Goal: Task Accomplishment & Management: Manage account settings

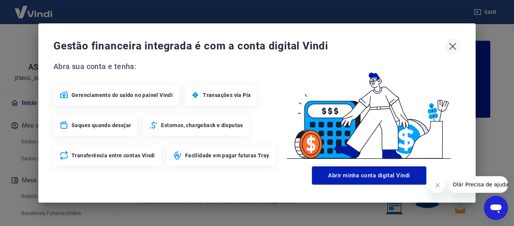
click at [455, 46] on icon "button" at bounding box center [453, 46] width 12 height 12
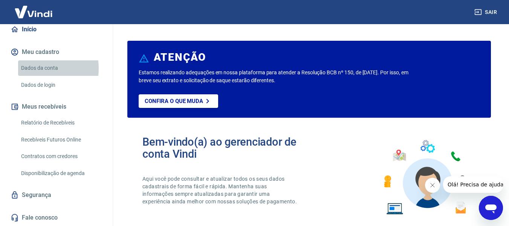
click at [29, 68] on link "Dados da conta" at bounding box center [60, 67] width 85 height 15
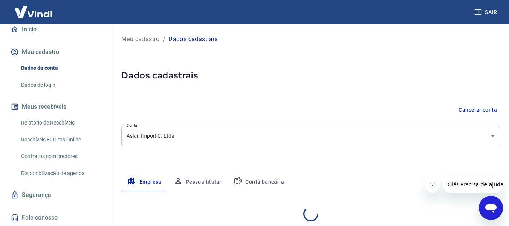
select select "PR"
select select "business"
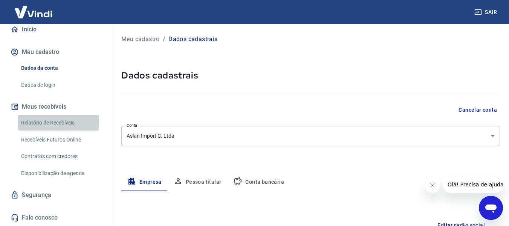
click at [36, 122] on link "Relatório de Recebíveis" at bounding box center [60, 122] width 85 height 15
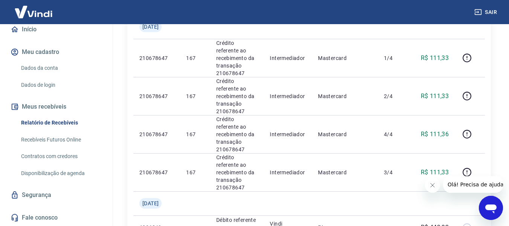
scroll to position [860, 0]
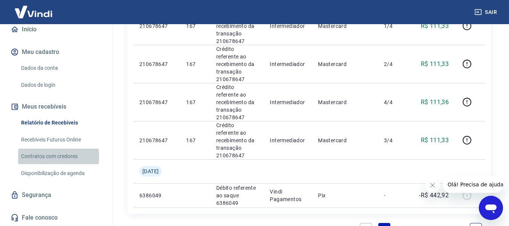
click at [41, 156] on link "Contratos com credores" at bounding box center [60, 155] width 85 height 15
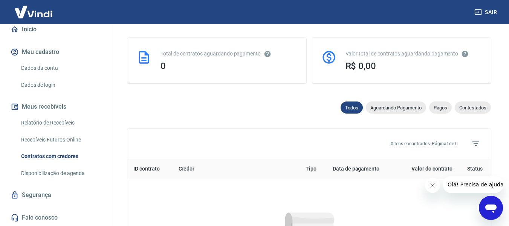
scroll to position [375, 0]
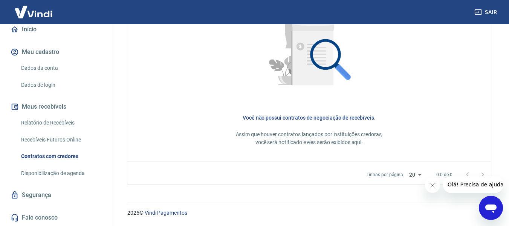
click at [54, 141] on link "Recebíveis Futuros Online" at bounding box center [60, 139] width 85 height 15
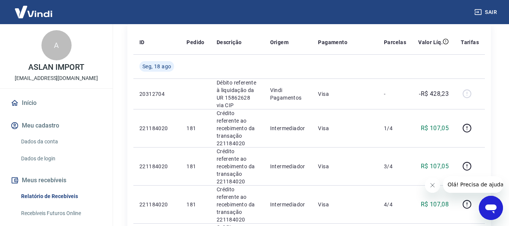
scroll to position [113, 0]
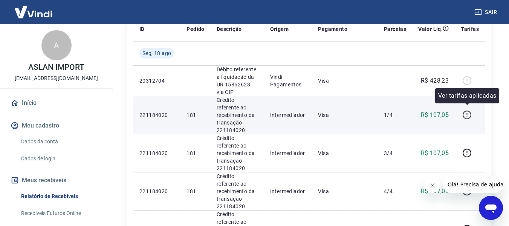
click at [467, 113] on icon "button" at bounding box center [466, 114] width 1 height 2
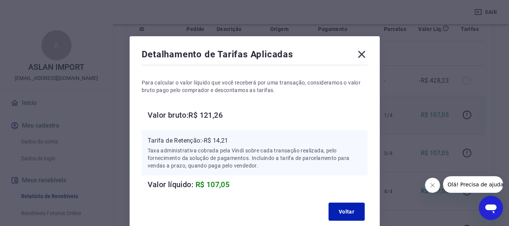
scroll to position [38, 0]
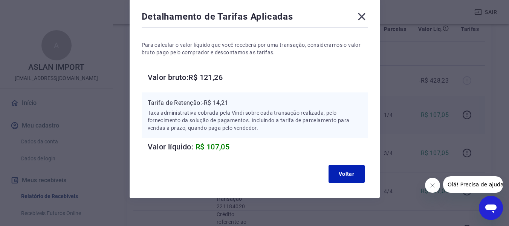
click at [361, 18] on icon at bounding box center [361, 17] width 12 height 12
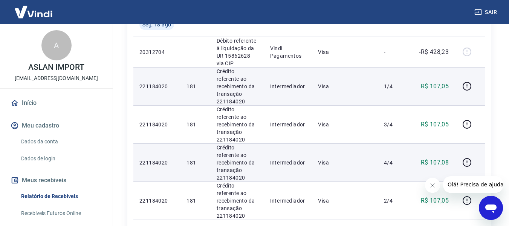
scroll to position [151, 0]
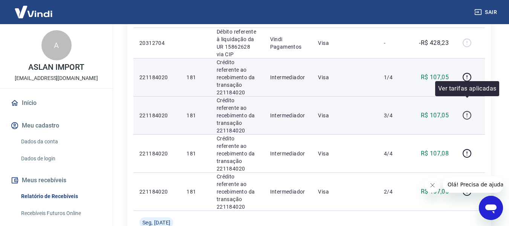
click at [467, 110] on icon "button" at bounding box center [466, 114] width 9 height 9
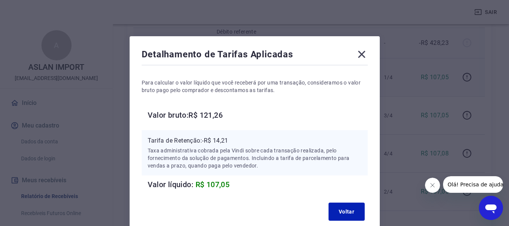
click at [360, 53] on icon at bounding box center [361, 54] width 12 height 12
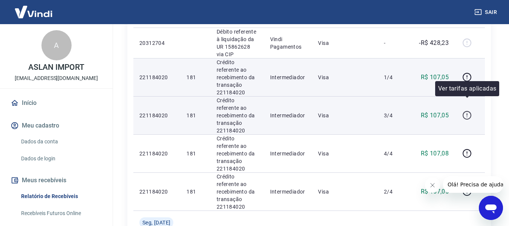
click at [469, 110] on icon "button" at bounding box center [466, 114] width 9 height 9
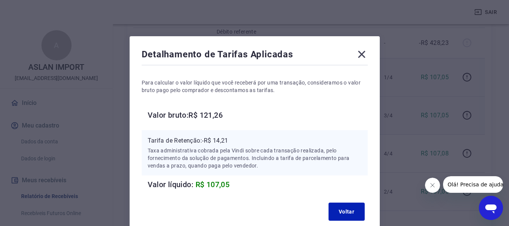
click at [364, 55] on icon at bounding box center [361, 54] width 12 height 12
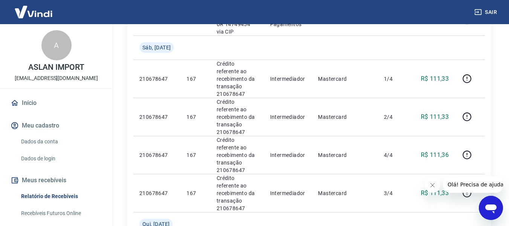
scroll to position [860, 0]
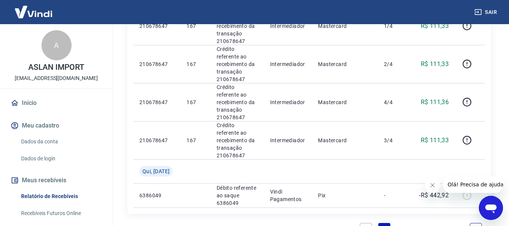
click at [459, 223] on link "12" at bounding box center [457, 229] width 12 height 12
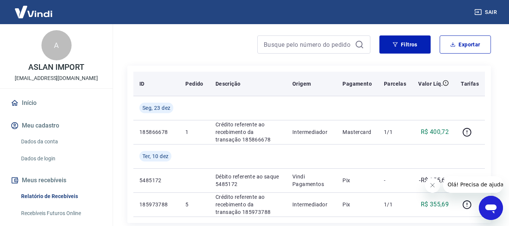
scroll to position [113, 0]
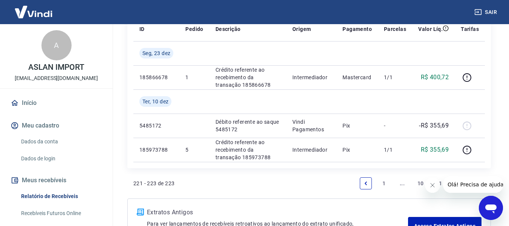
click at [423, 182] on link "10" at bounding box center [420, 183] width 12 height 12
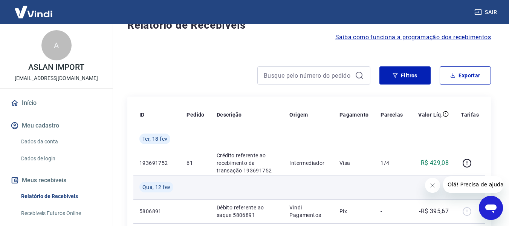
scroll to position [75, 0]
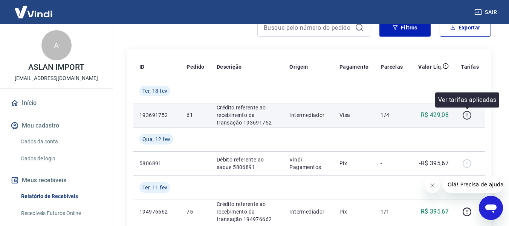
click at [466, 114] on icon "button" at bounding box center [466, 114] width 9 height 9
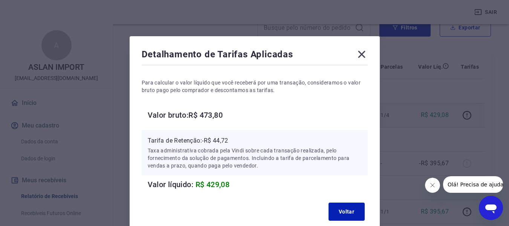
scroll to position [38, 0]
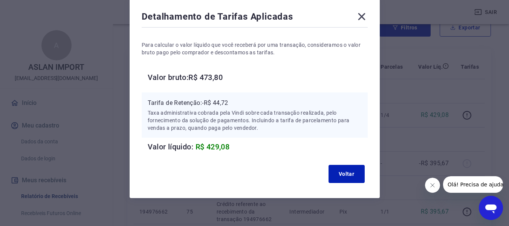
click at [358, 17] on icon at bounding box center [361, 17] width 12 height 12
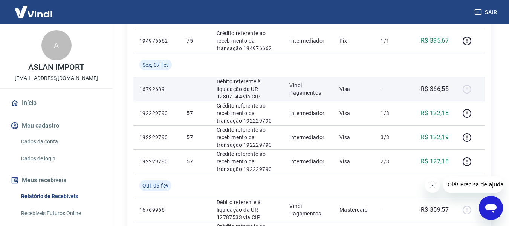
scroll to position [264, 0]
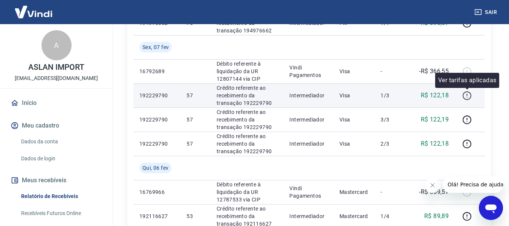
click at [468, 99] on icon "button" at bounding box center [466, 95] width 9 height 9
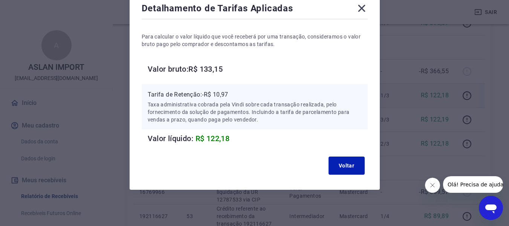
scroll to position [8, 0]
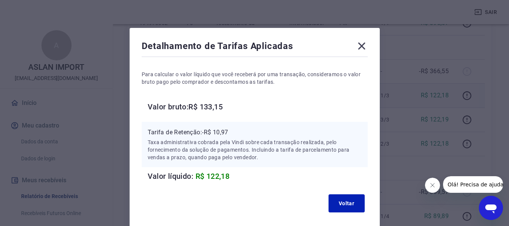
click at [363, 45] on icon at bounding box center [361, 46] width 12 height 12
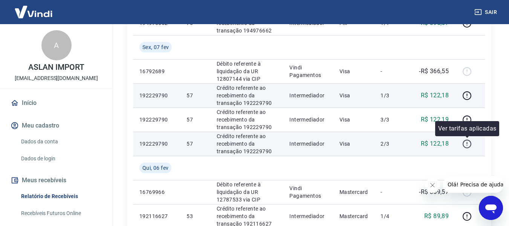
click at [467, 143] on icon "button" at bounding box center [466, 143] width 1 height 2
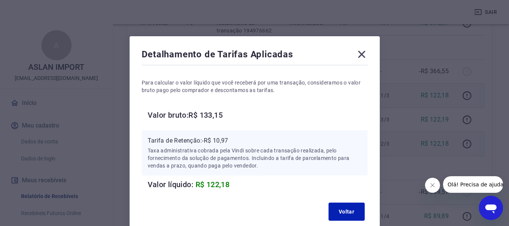
click at [360, 55] on icon at bounding box center [361, 54] width 7 height 7
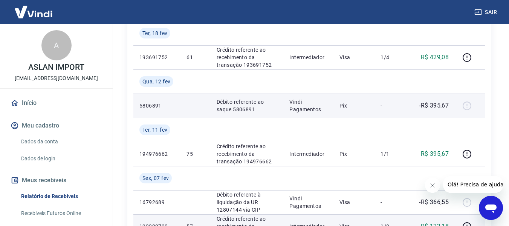
scroll to position [151, 0]
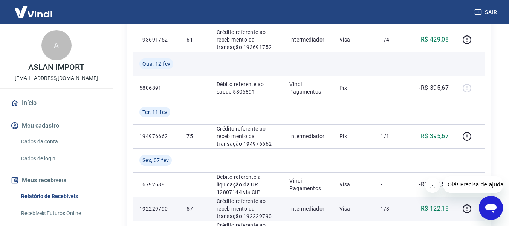
click at [367, 54] on td at bounding box center [353, 64] width 41 height 24
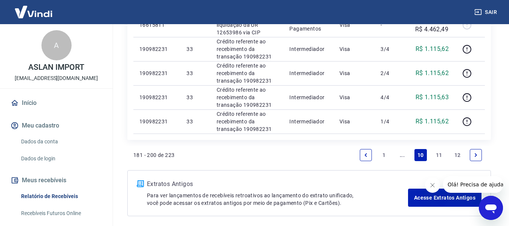
scroll to position [703, 0]
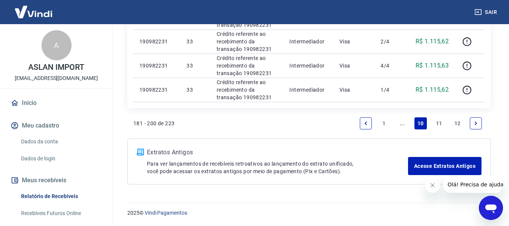
click at [368, 124] on link "Previous page" at bounding box center [366, 123] width 12 height 12
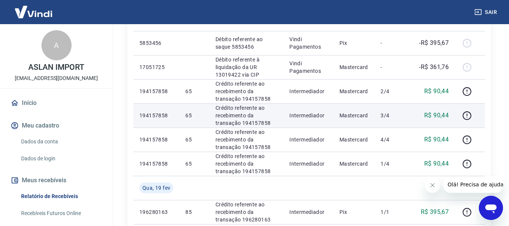
scroll to position [354, 0]
